Goal: Information Seeking & Learning: Learn about a topic

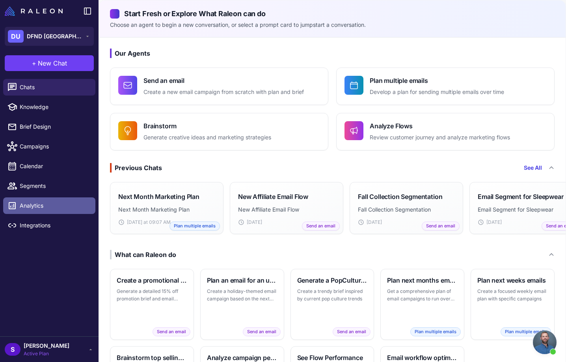
click at [30, 205] on span "Analytics" at bounding box center [54, 205] width 69 height 9
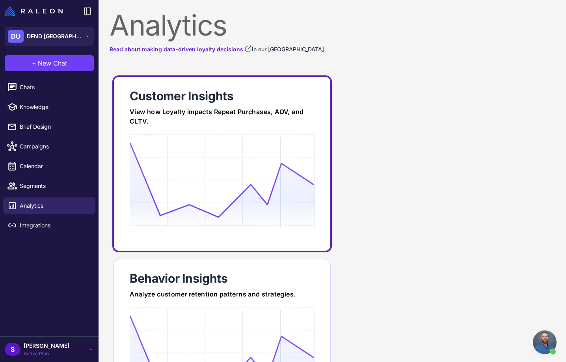
click at [272, 123] on div "View how Loyalty impacts Repeat Purchases, AOV, and CLTV." at bounding box center [222, 116] width 185 height 19
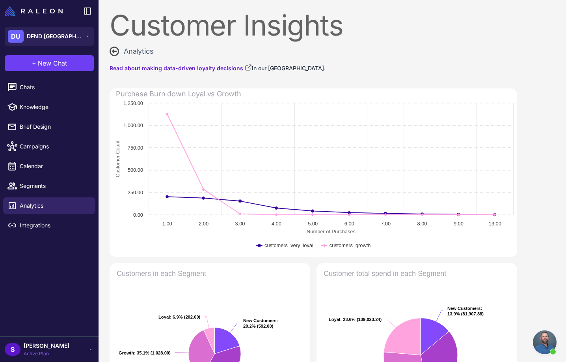
click at [114, 55] on icon at bounding box center [114, 51] width 8 height 8
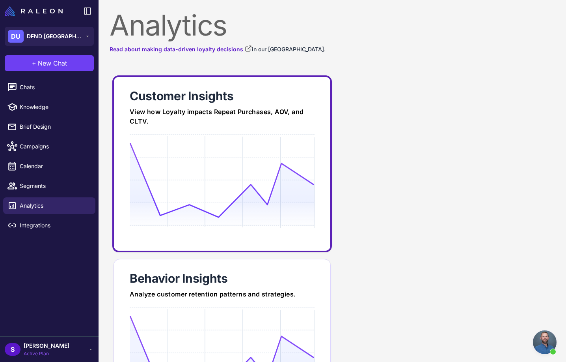
scroll to position [94, 0]
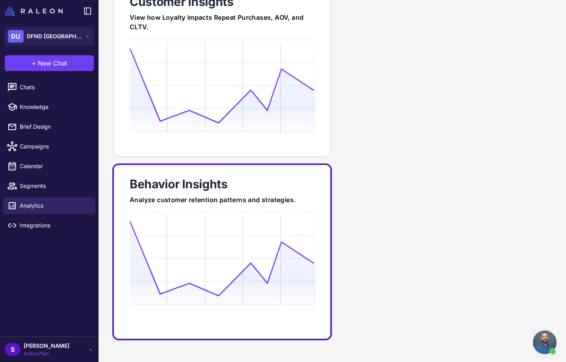
click at [224, 245] on icon at bounding box center [222, 258] width 185 height 75
